Goal: Information Seeking & Learning: Learn about a topic

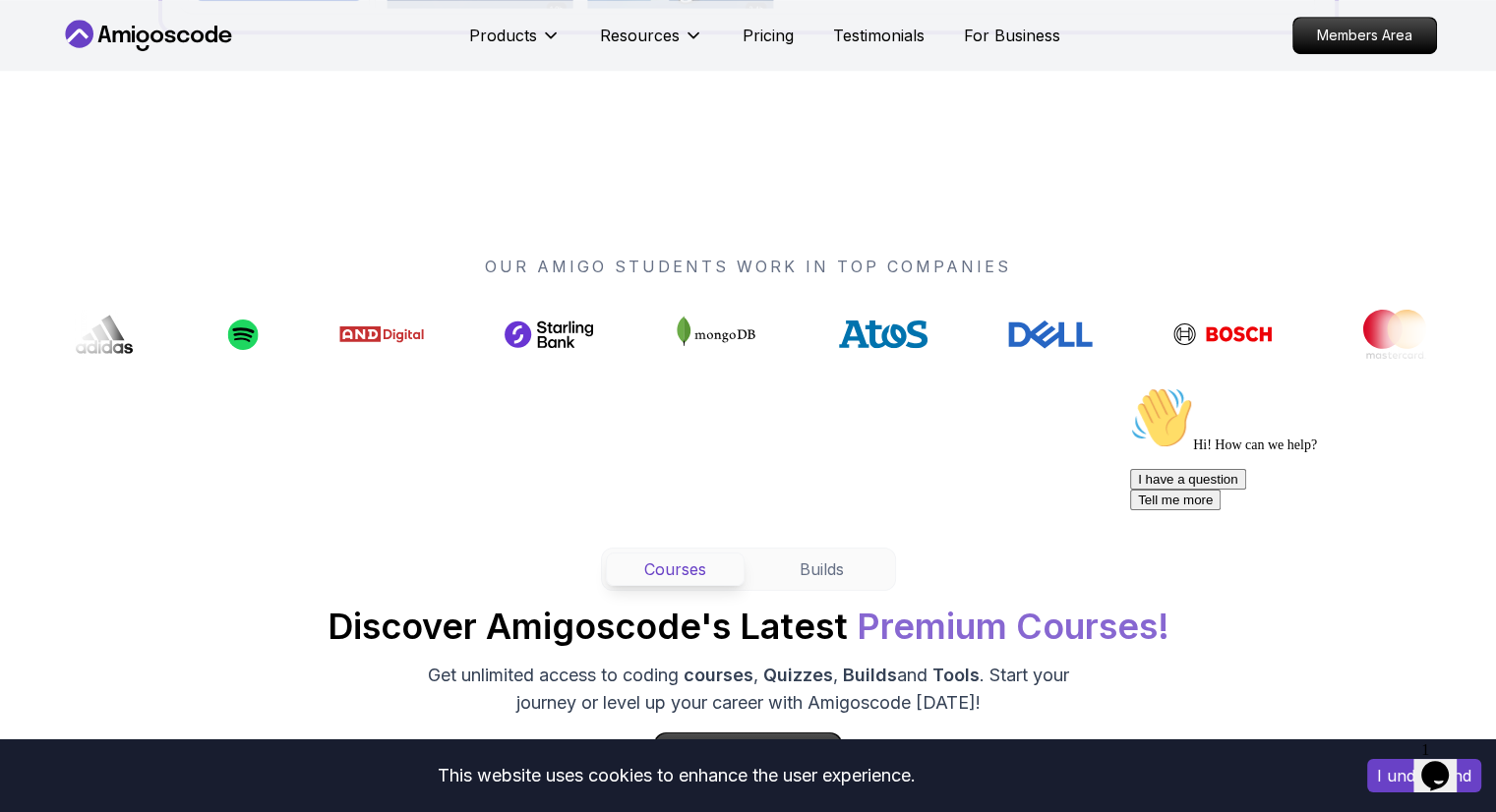
scroll to position [1474, 0]
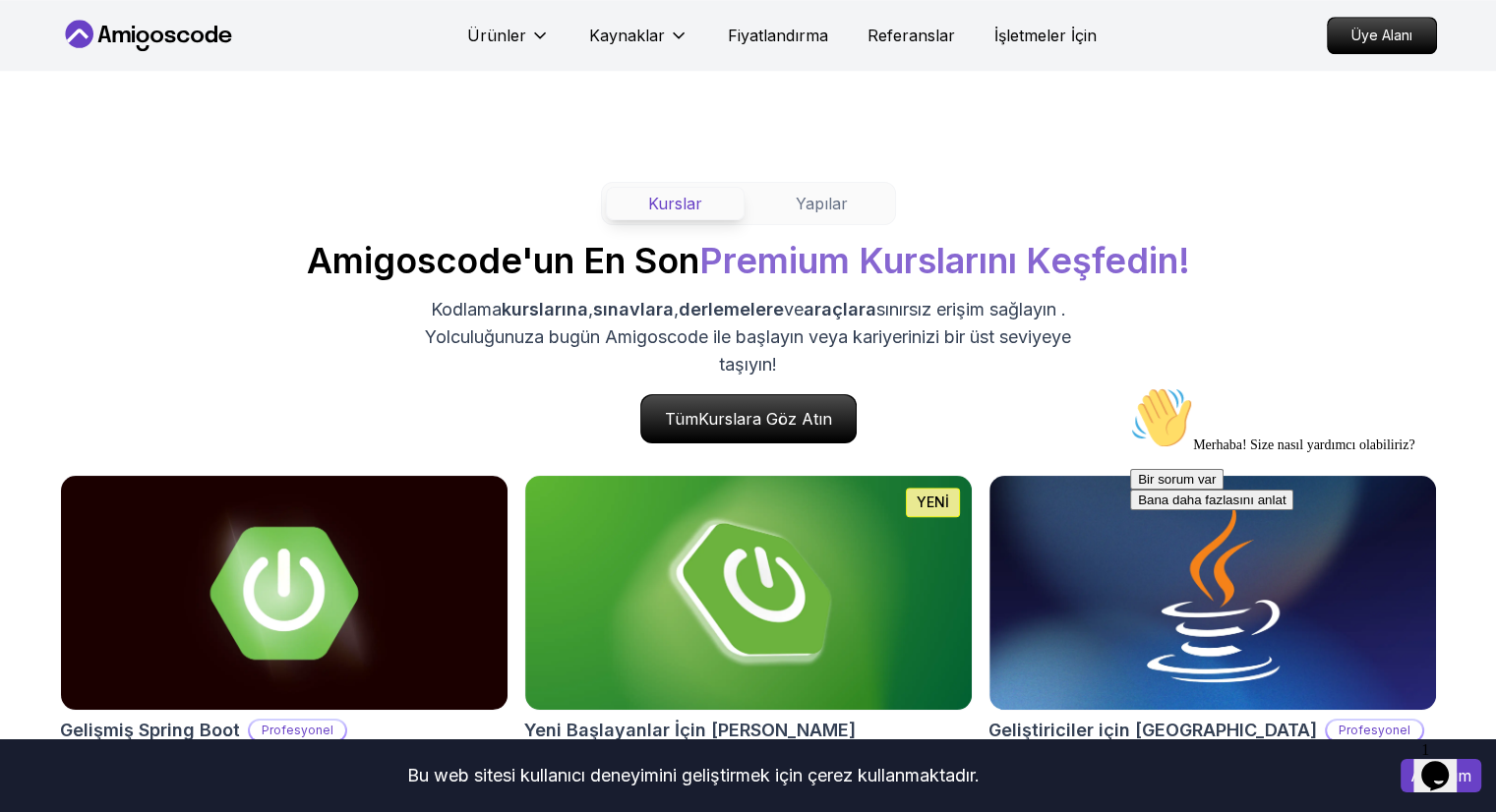
scroll to position [1966, 0]
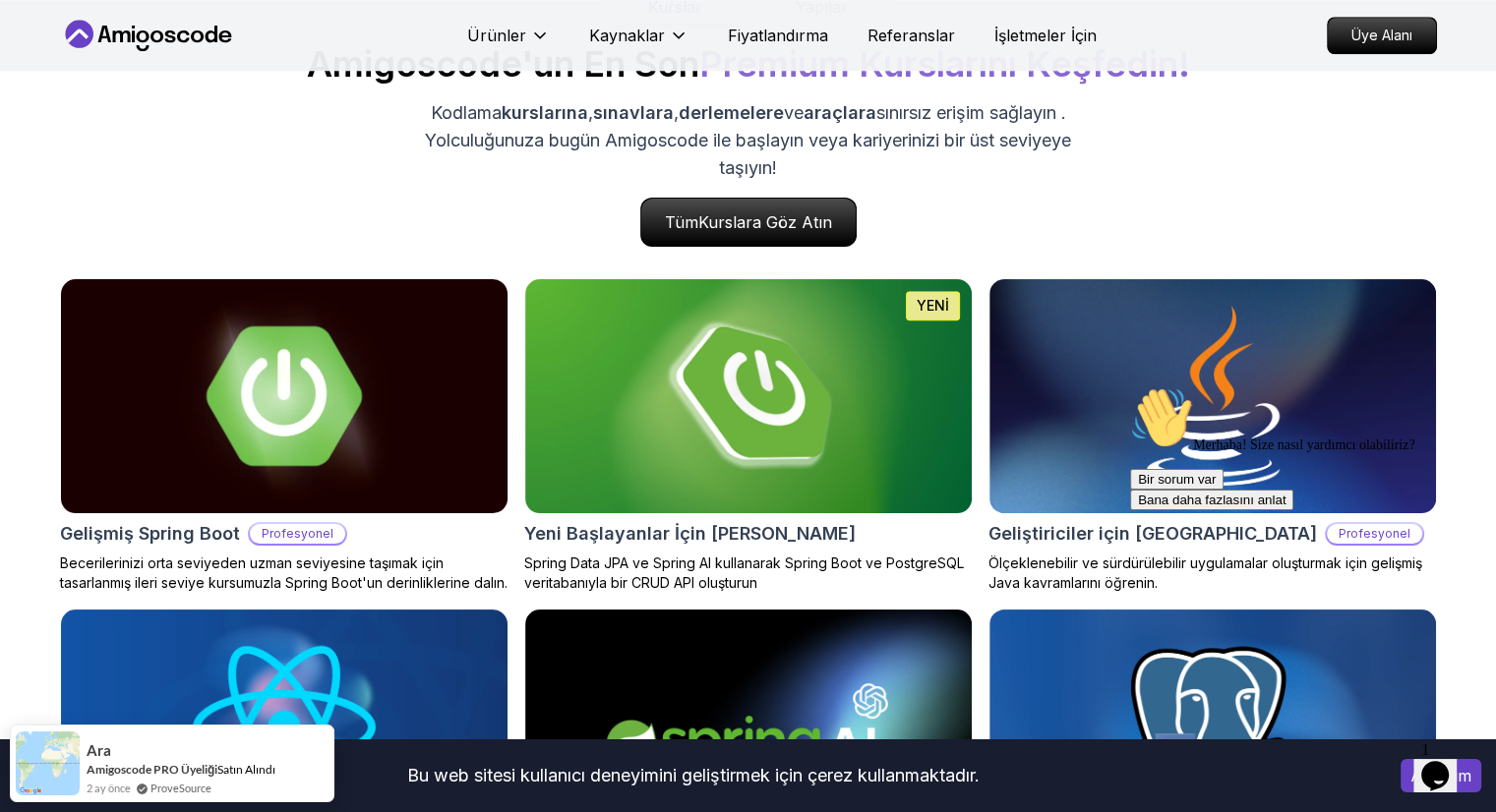
click at [351, 412] on img at bounding box center [284, 397] width 469 height 246
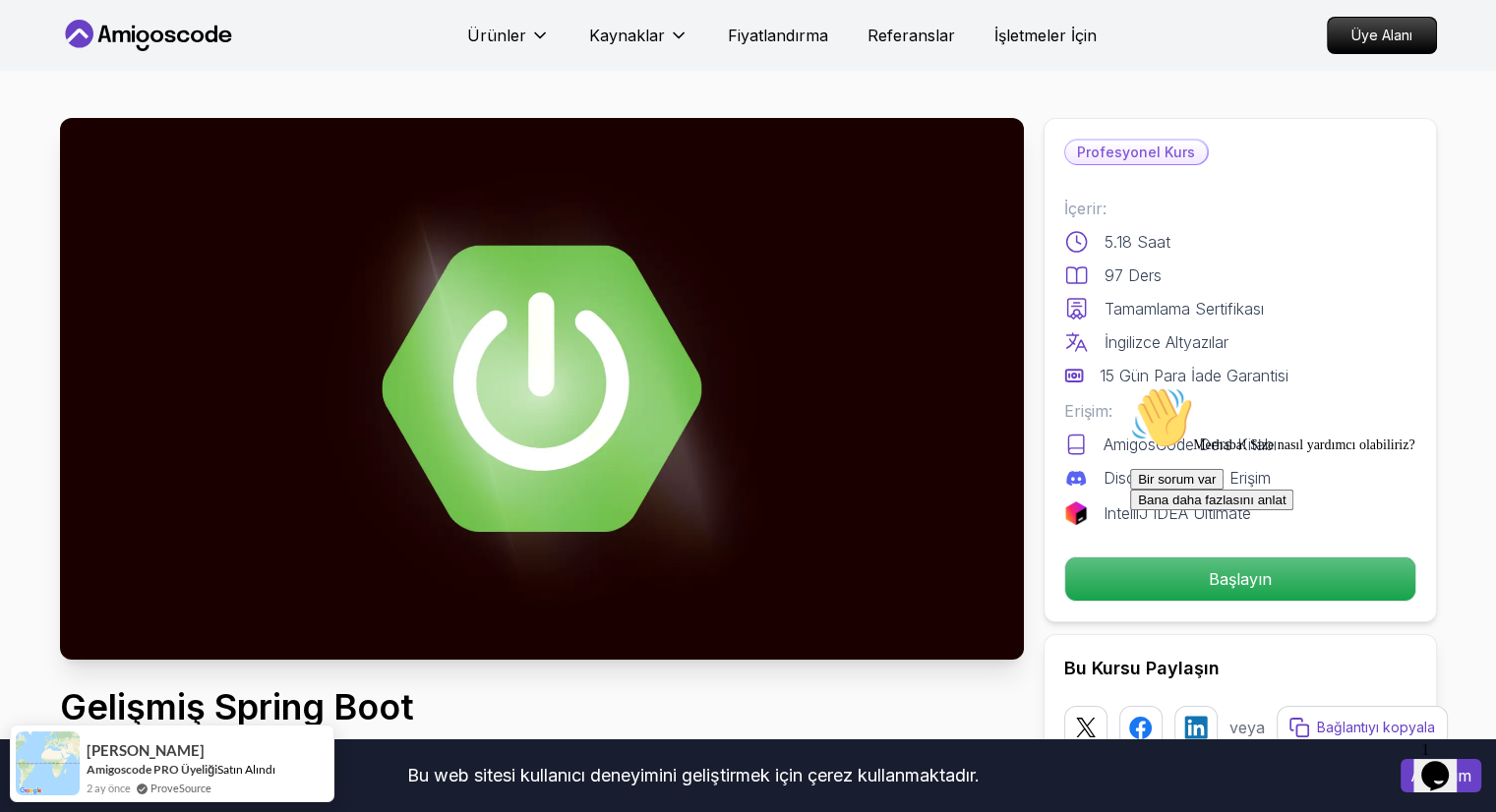
click at [1444, 767] on icon "Opens Chat This icon Opens the chat window." at bounding box center [1435, 775] width 32 height 32
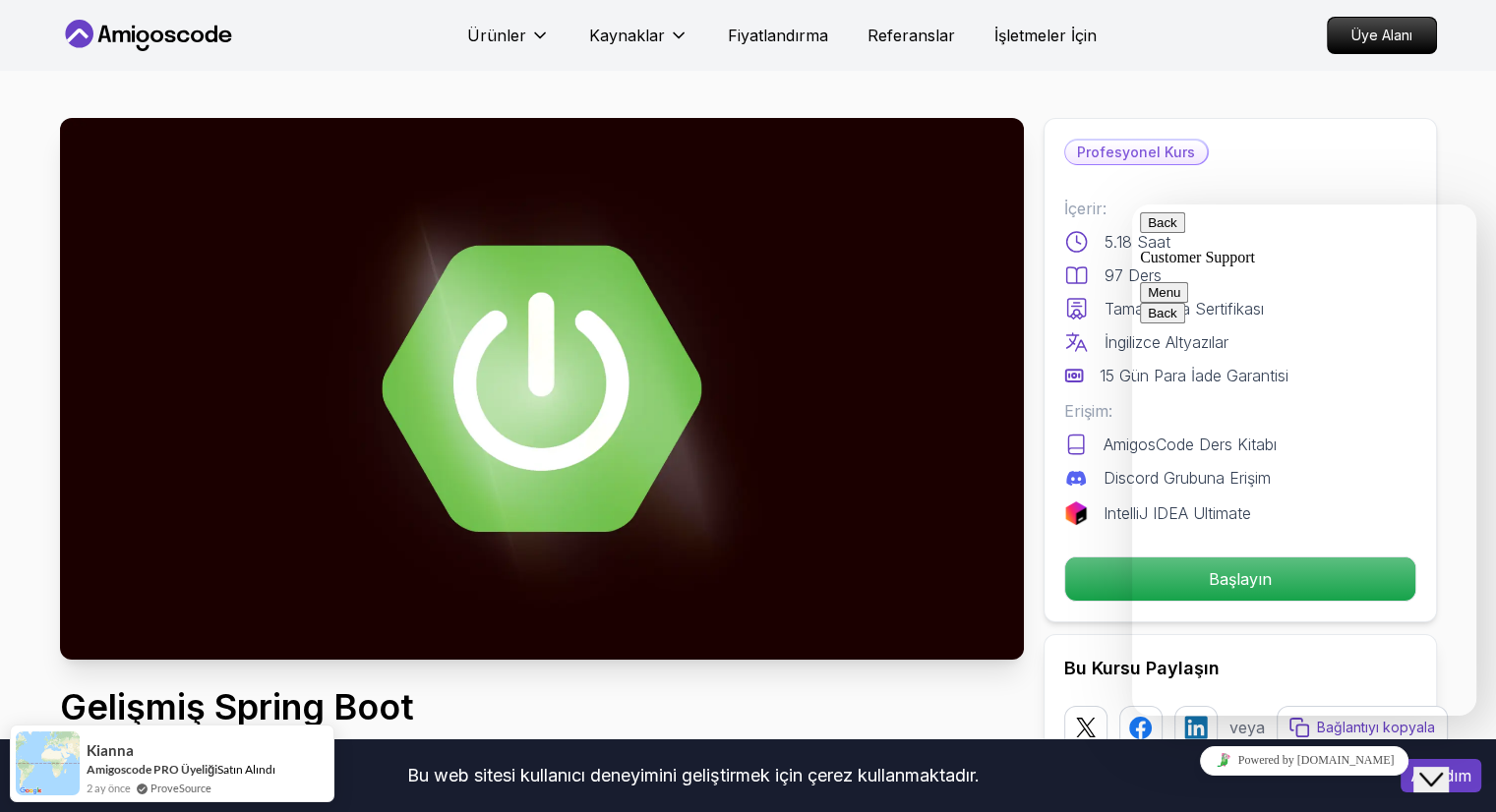
click at [1188, 283] on button "Menu" at bounding box center [1164, 292] width 49 height 21
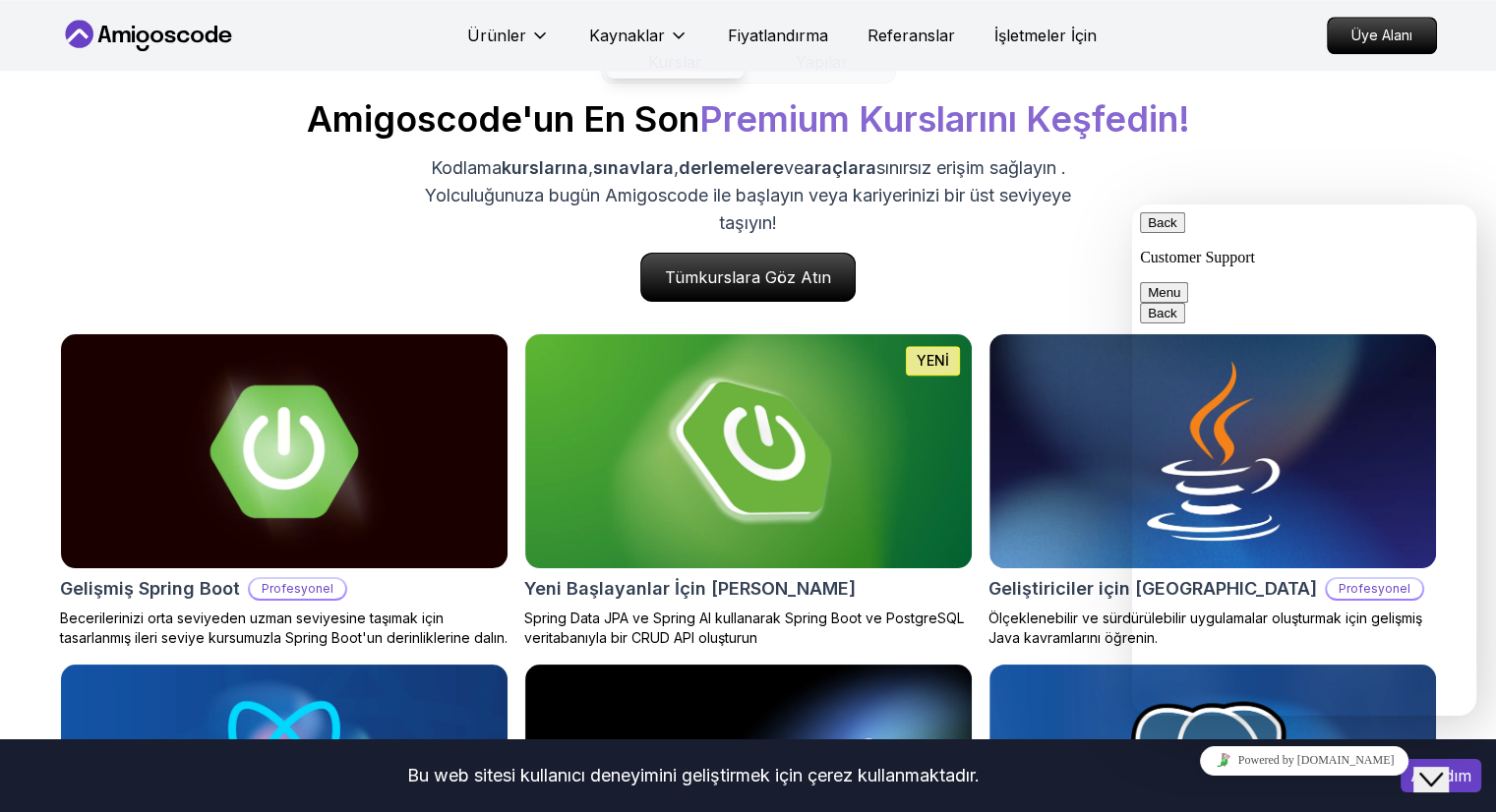
scroll to position [1966, 0]
